Goal: Transaction & Acquisition: Purchase product/service

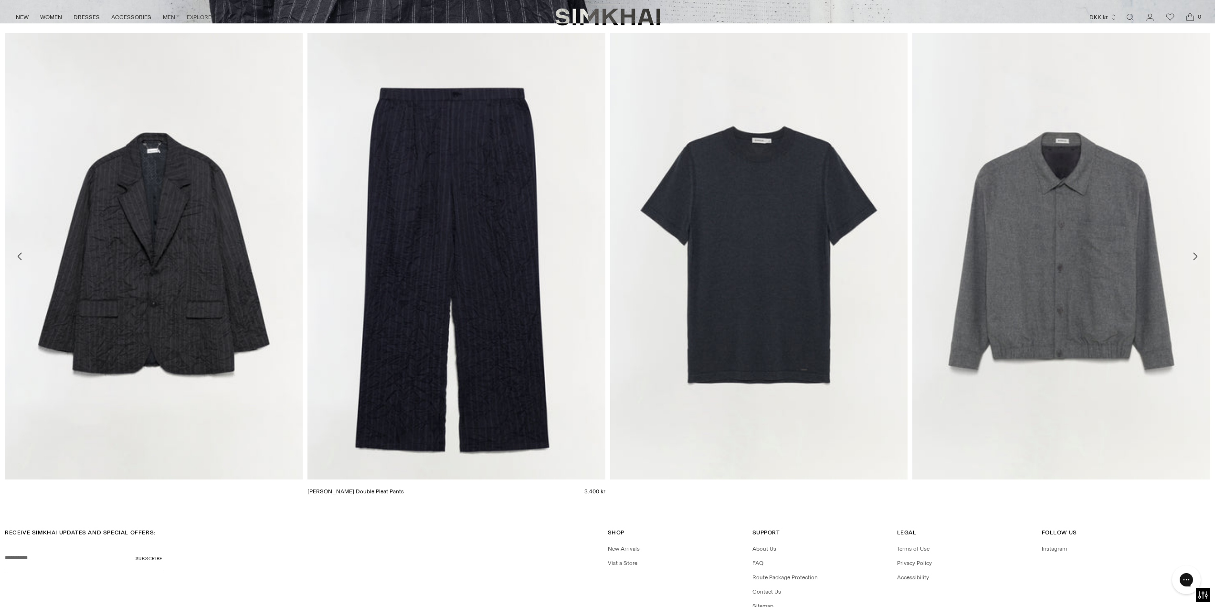
scroll to position [4058, 0]
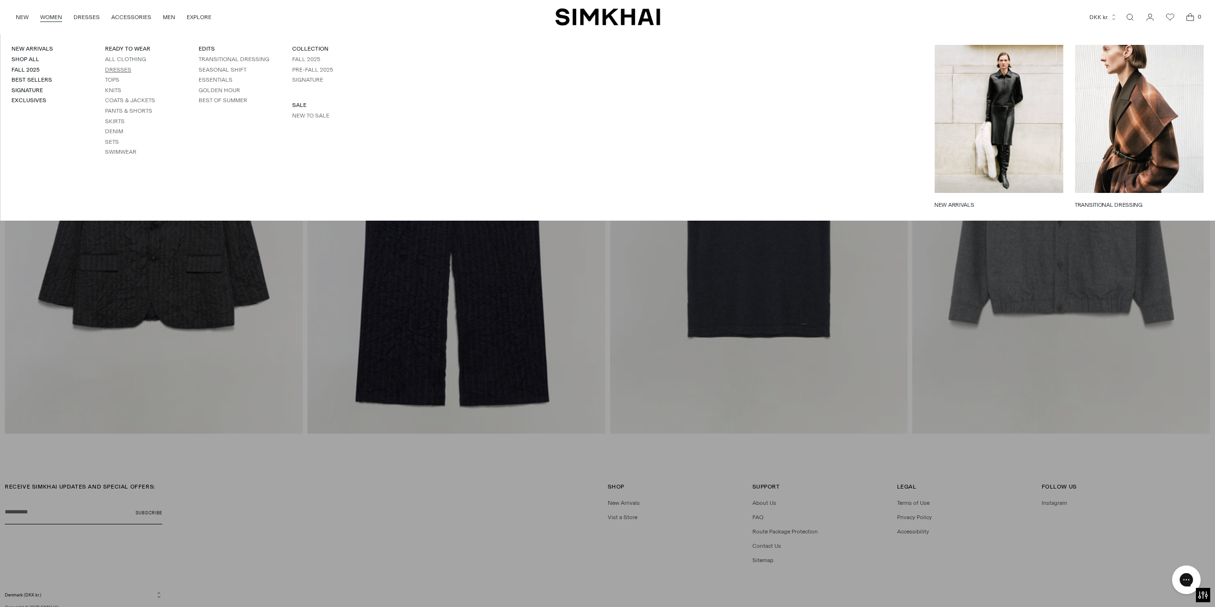
click at [113, 66] on link "Dresses" at bounding box center [118, 69] width 26 height 7
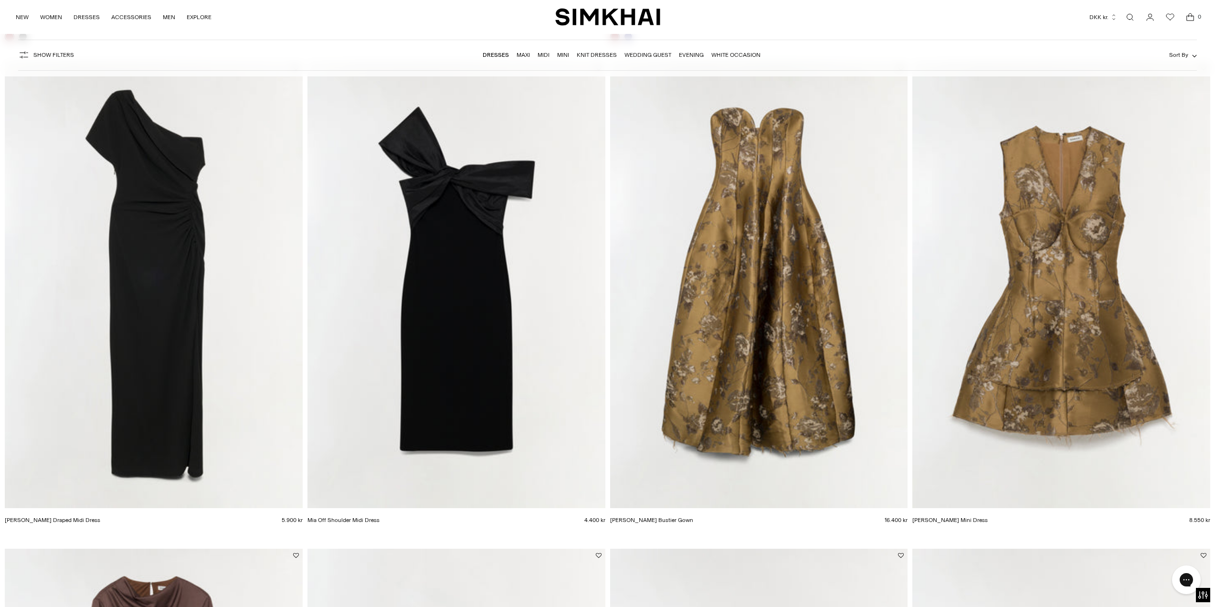
scroll to position [2053, 0]
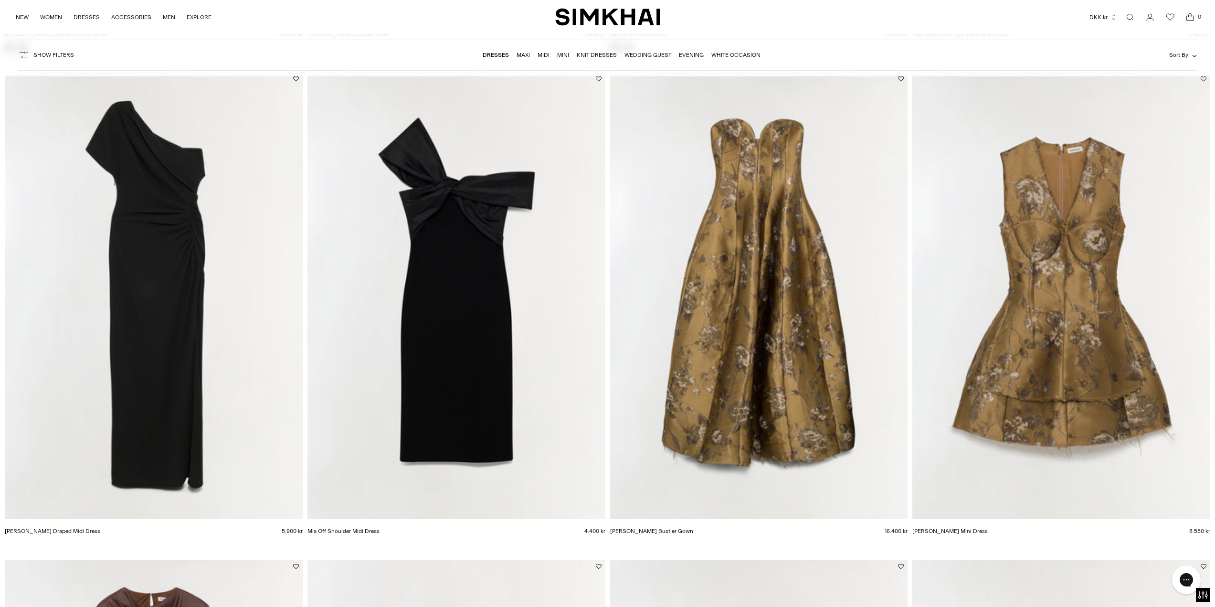
click at [0, 0] on img "Brynelle Jacquard Mini Dress" at bounding box center [0, 0] width 0 height 0
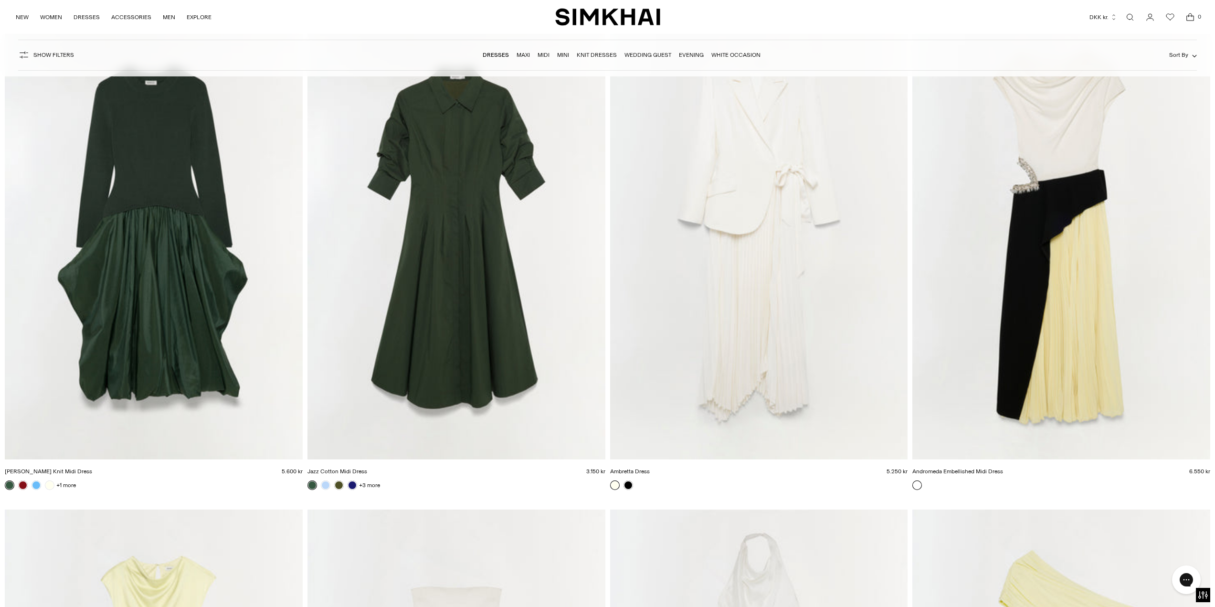
scroll to position [6111, 0]
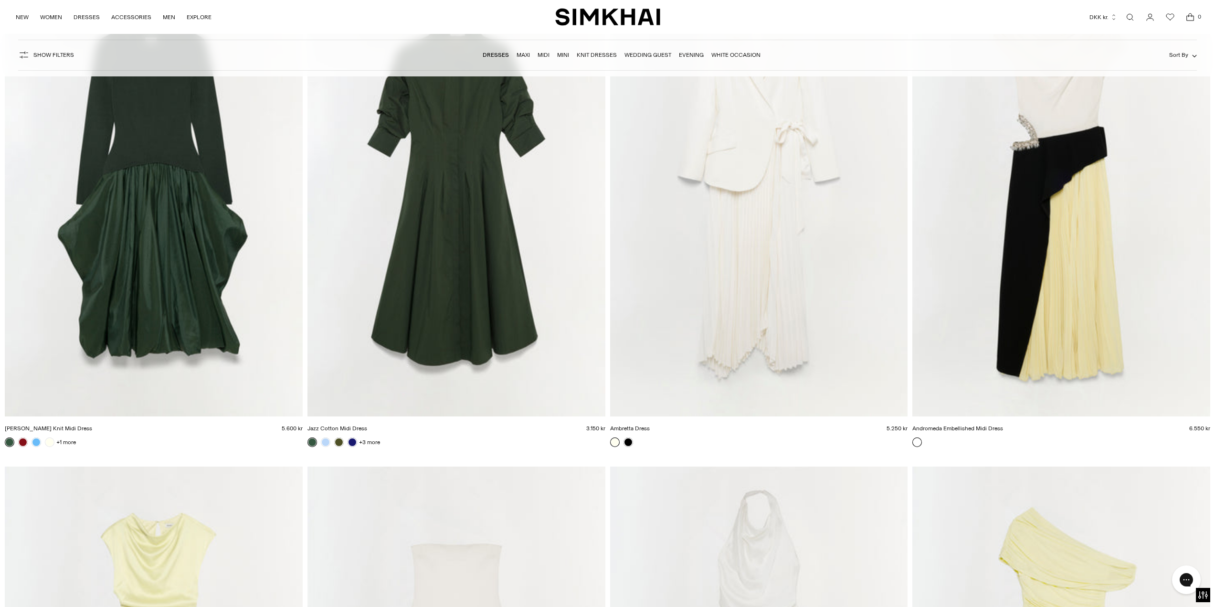
click at [0, 0] on img "Kenlie Taffeta Knit Midi Dress" at bounding box center [0, 0] width 0 height 0
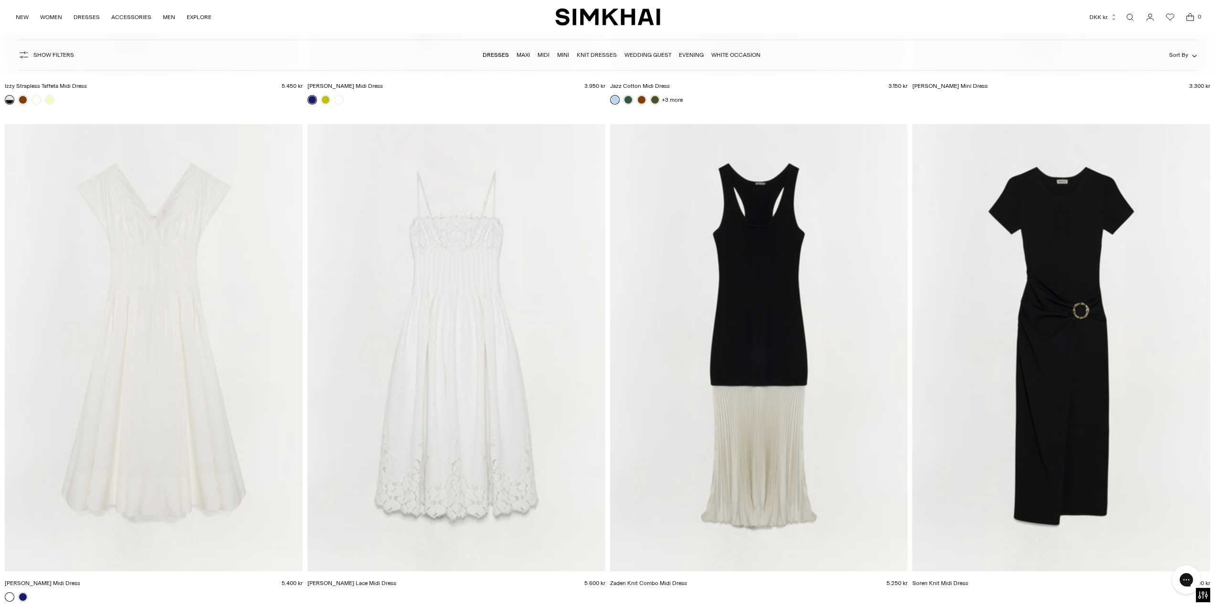
scroll to position [8976, 0]
